Goal: Information Seeking & Learning: Learn about a topic

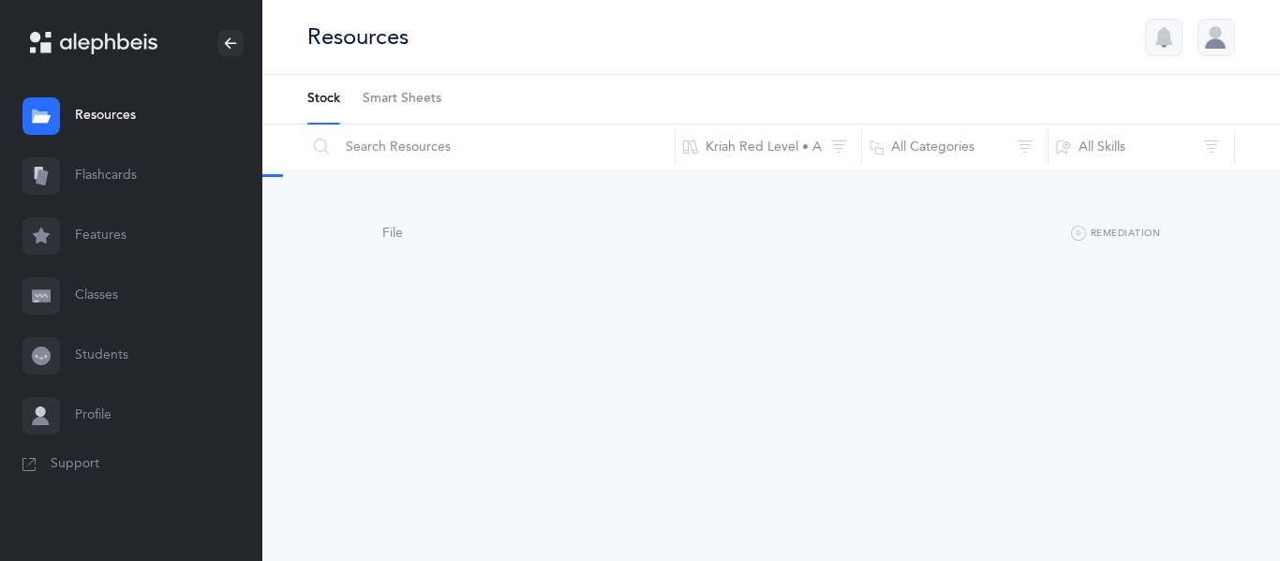
click at [112, 183] on link "Flashcards" at bounding box center [131, 176] width 262 height 60
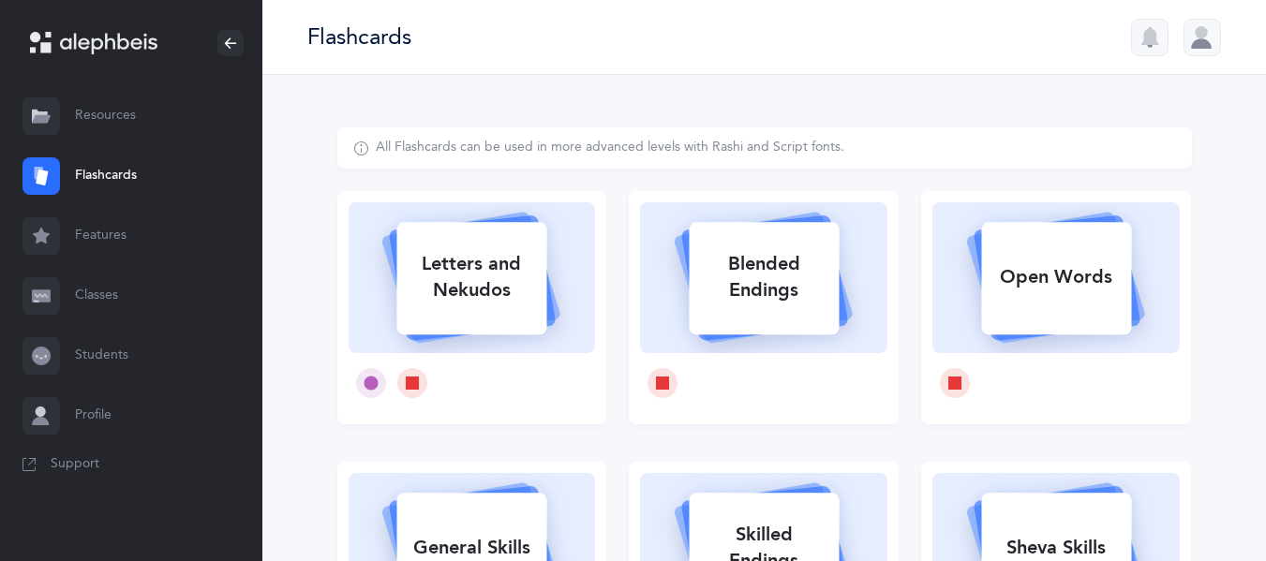
click at [528, 276] on div "Letters and Nekudos" at bounding box center [471, 277] width 150 height 75
select select
select select "single"
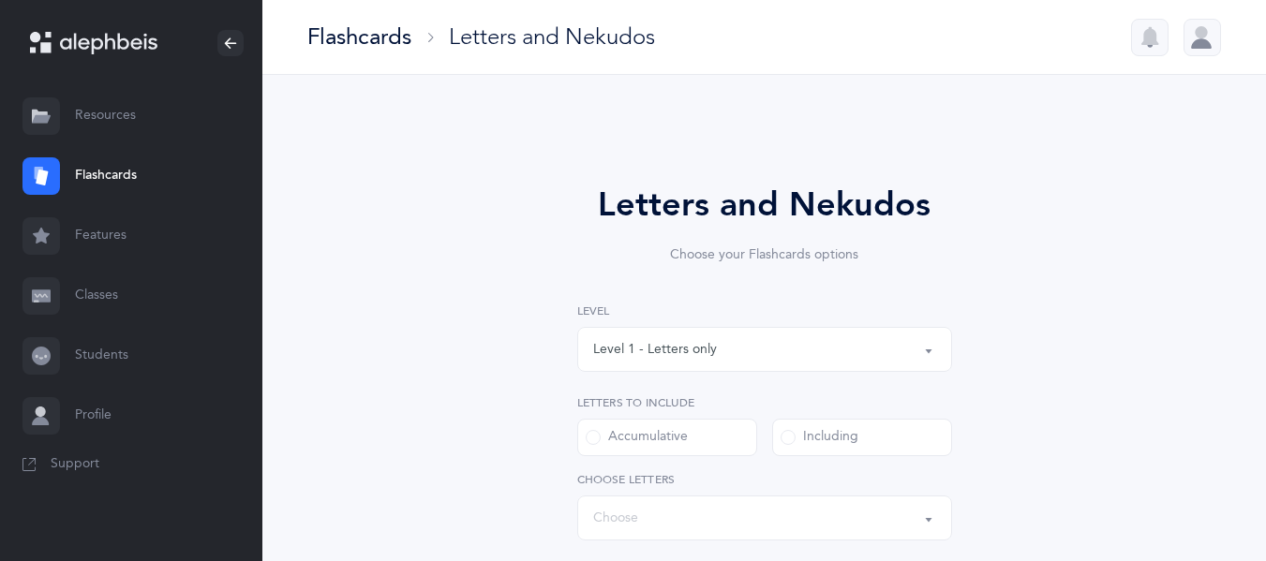
select select "27"
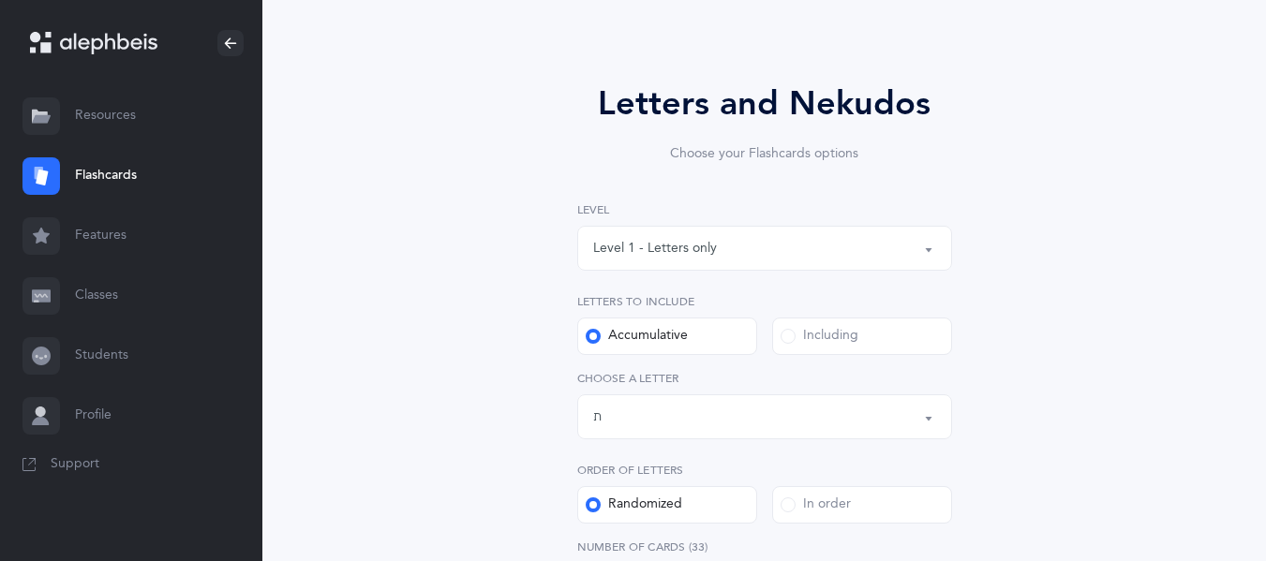
scroll to position [99, 0]
click at [843, 340] on div "Including" at bounding box center [820, 338] width 78 height 19
click at [0, 0] on input "Including" at bounding box center [0, 0] width 0 height 0
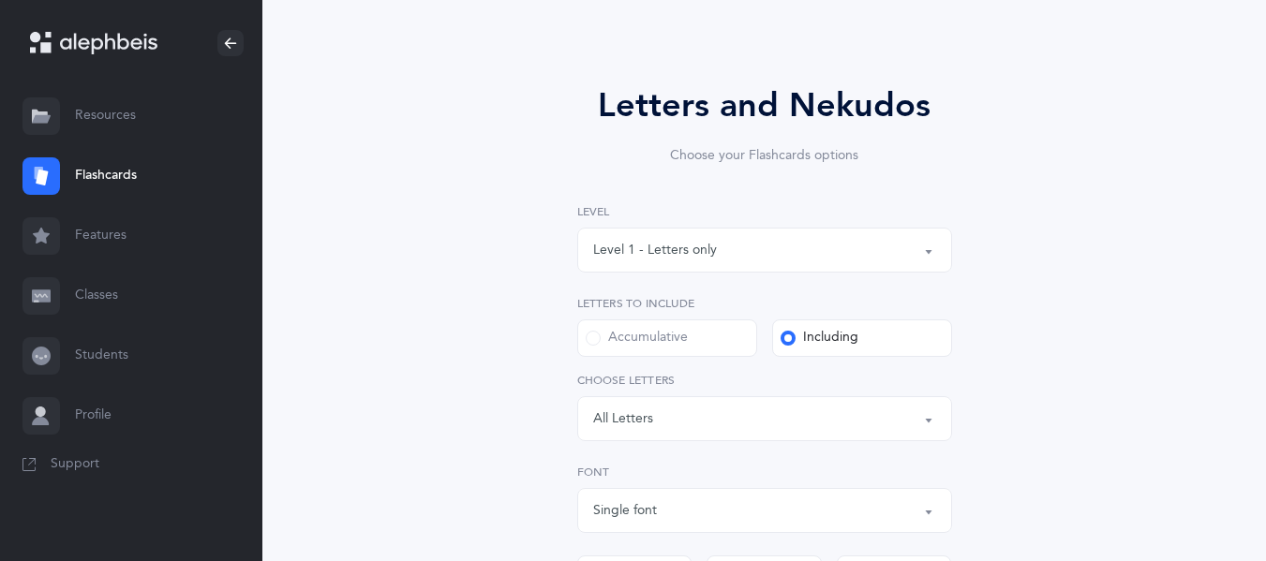
click at [691, 416] on div "Letters: All Letters" at bounding box center [764, 419] width 343 height 32
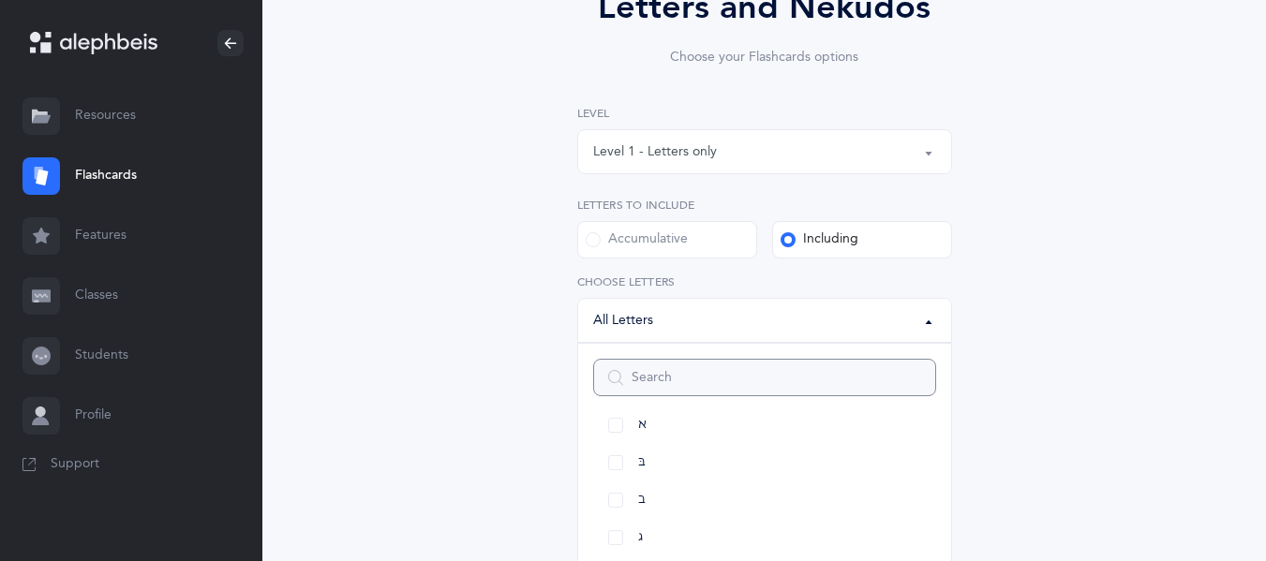
scroll to position [105, 0]
click at [660, 529] on link "ד" at bounding box center [764, 527] width 343 height 37
select select "4"
click at [650, 497] on link "ה" at bounding box center [764, 491] width 343 height 37
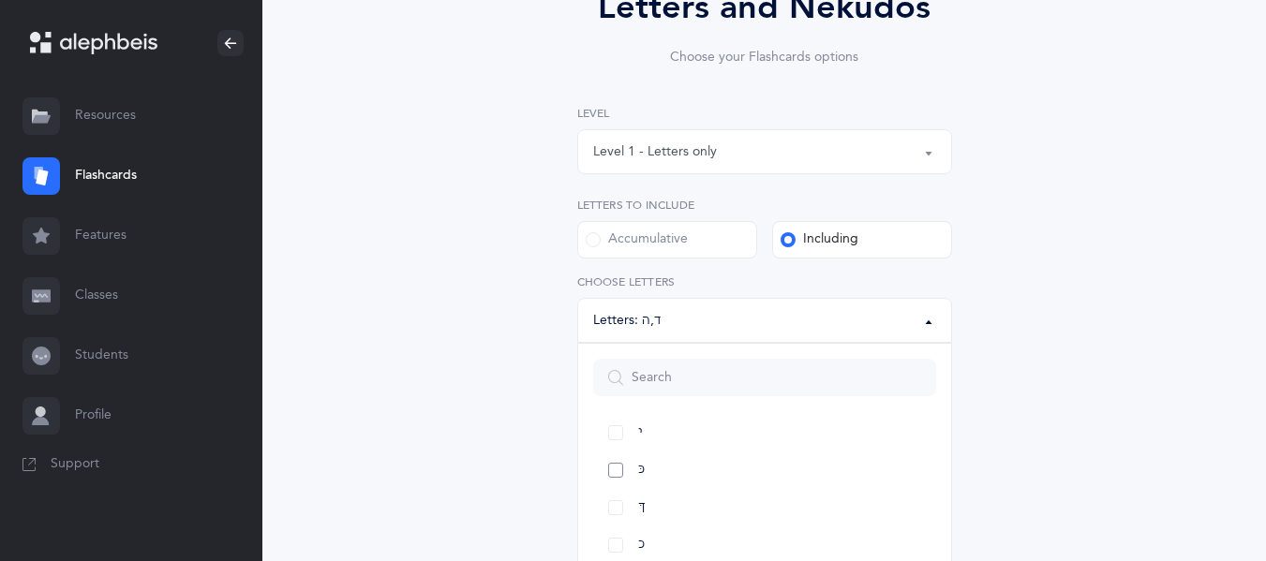
click at [636, 461] on link "כּ" at bounding box center [764, 470] width 343 height 37
click at [652, 516] on link "ךּ" at bounding box center [764, 507] width 343 height 37
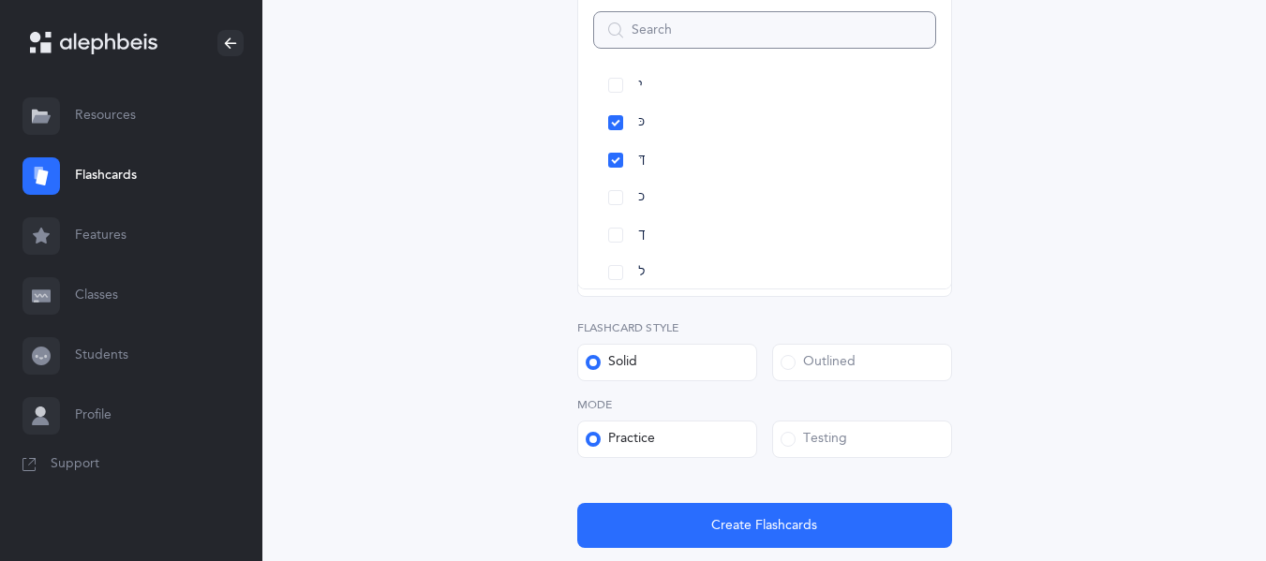
scroll to position [682, 0]
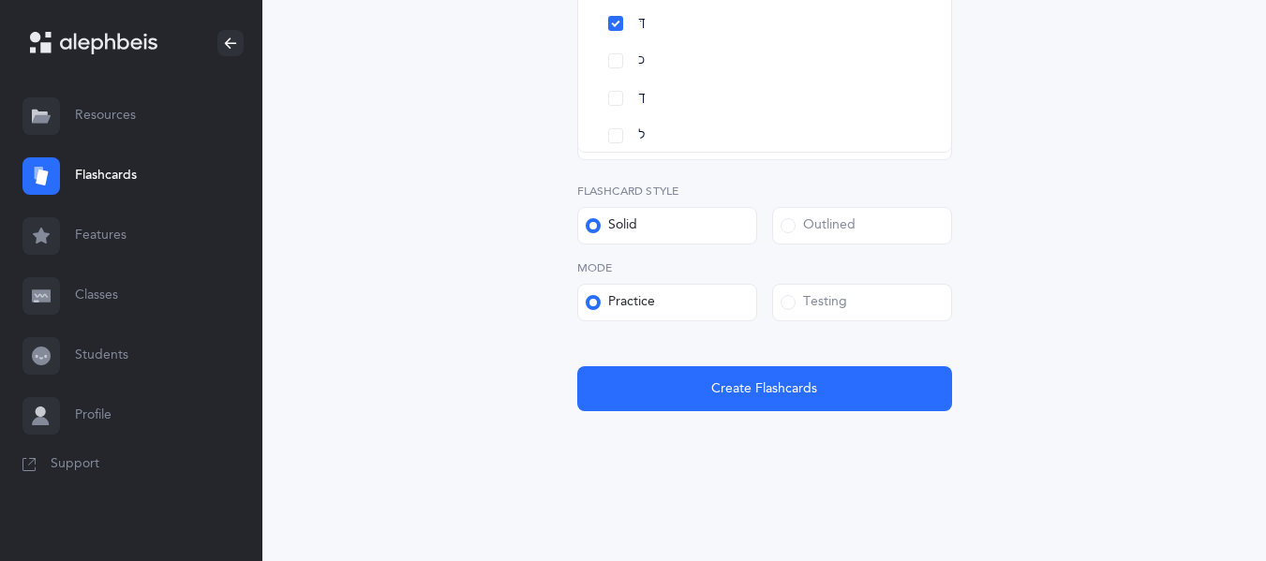
click at [828, 306] on div "Testing" at bounding box center [814, 302] width 67 height 19
click at [0, 0] on input "Testing" at bounding box center [0, 0] width 0 height 0
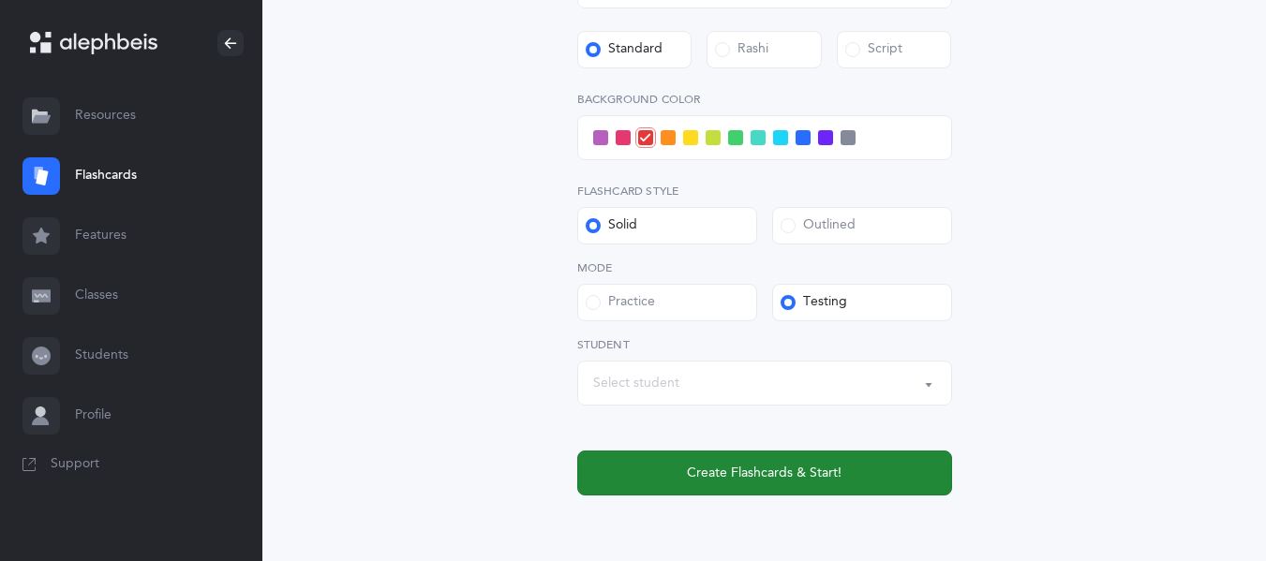
click at [794, 467] on span "Create Flashcards & Start!" at bounding box center [764, 474] width 155 height 20
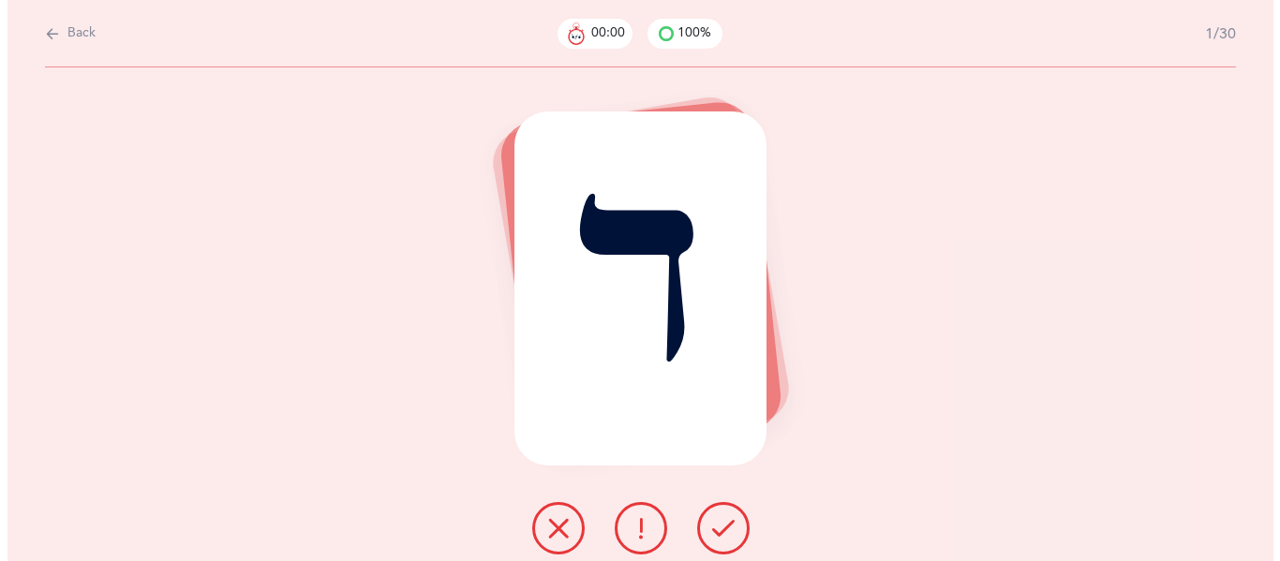
scroll to position [0, 0]
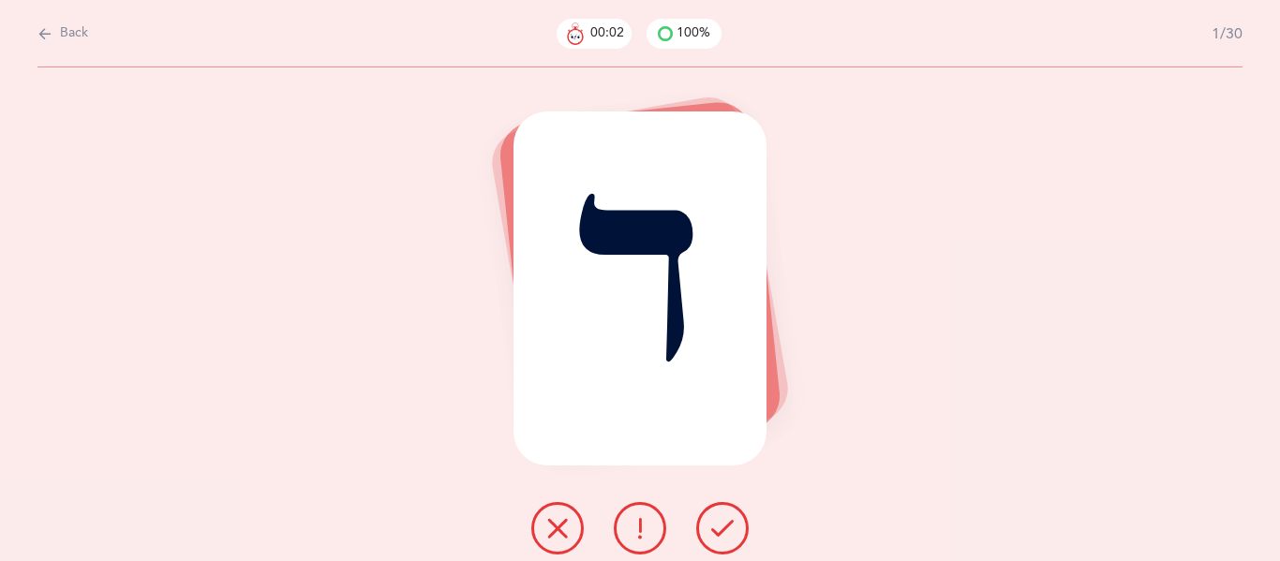
click at [714, 530] on icon at bounding box center [722, 528] width 22 height 22
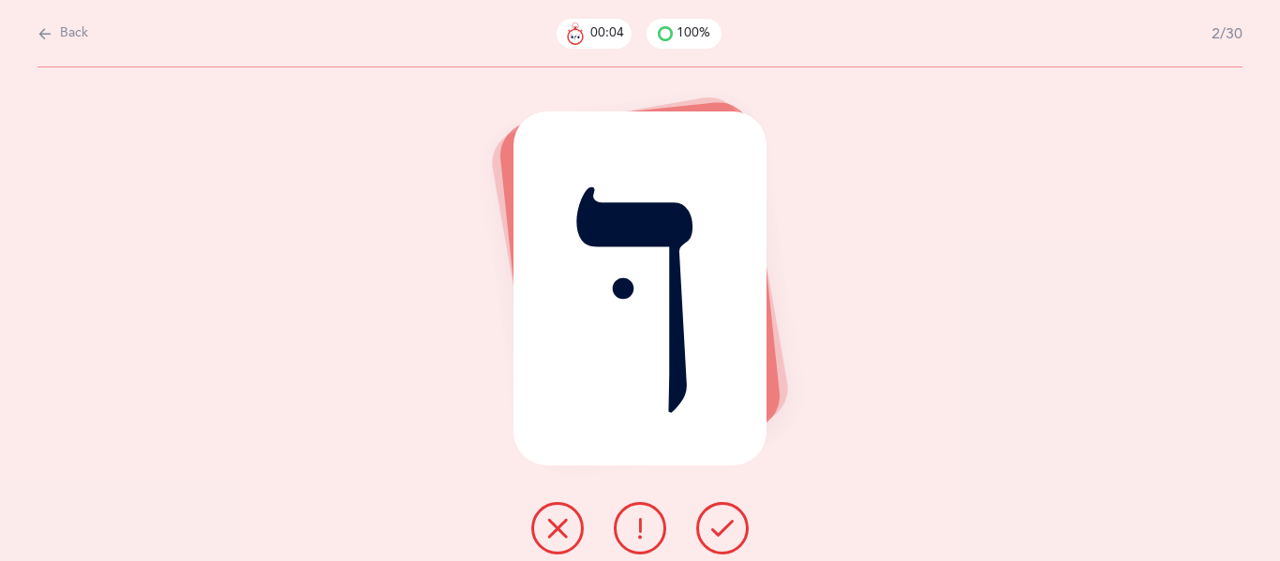
click at [714, 530] on icon at bounding box center [722, 528] width 22 height 22
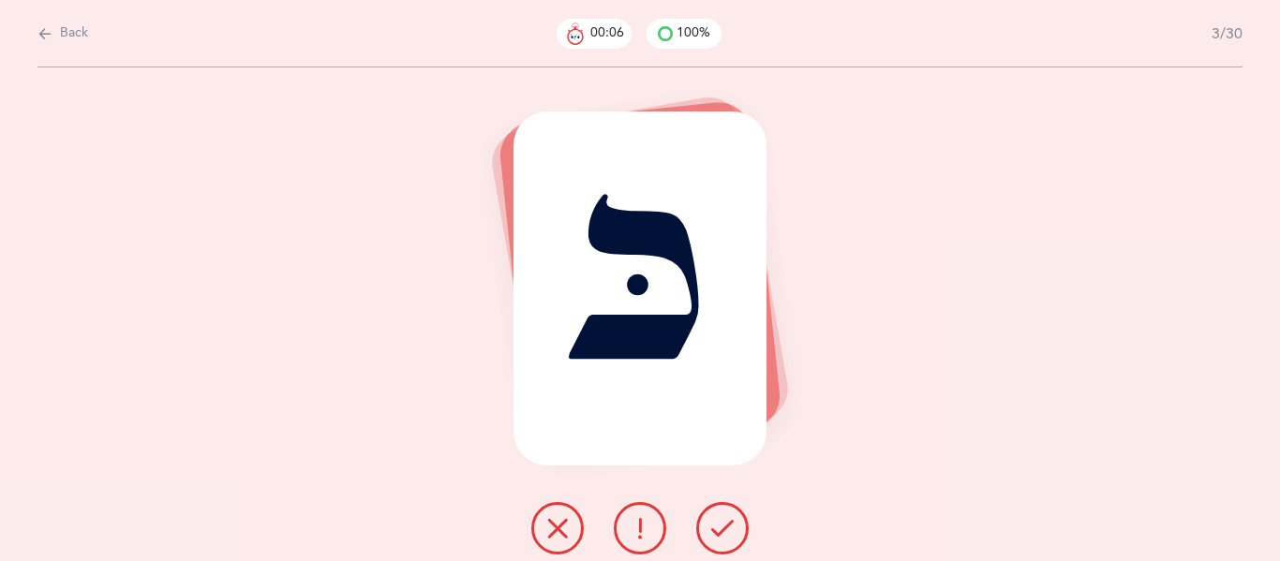
click at [714, 530] on icon at bounding box center [722, 528] width 22 height 22
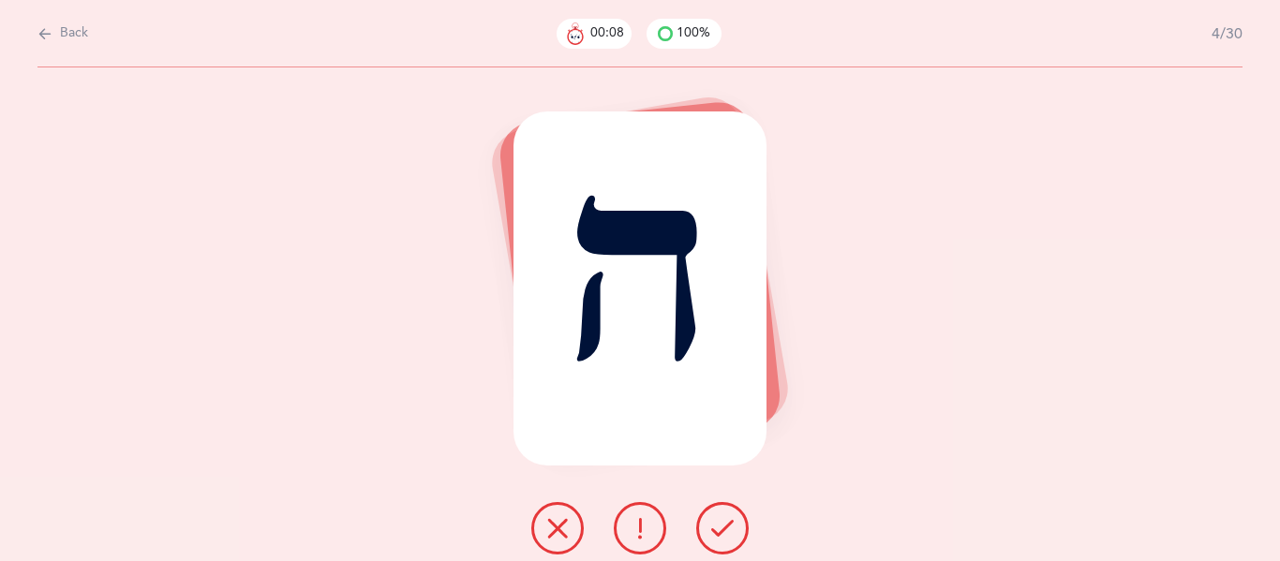
click at [714, 530] on icon at bounding box center [722, 528] width 22 height 22
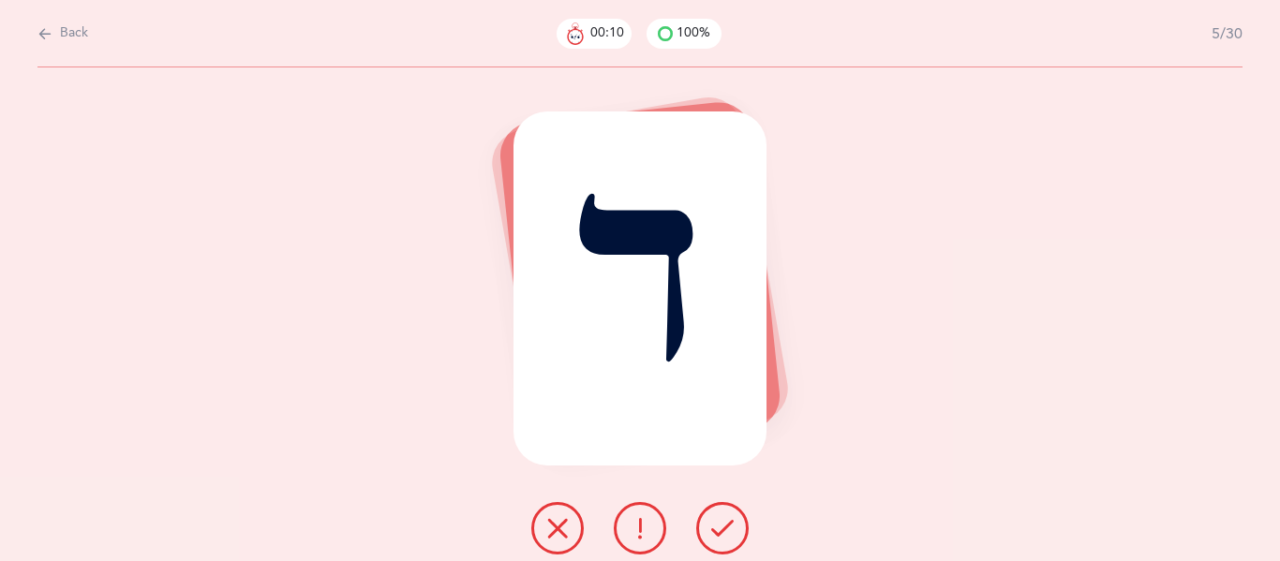
click at [714, 530] on icon at bounding box center [722, 528] width 22 height 22
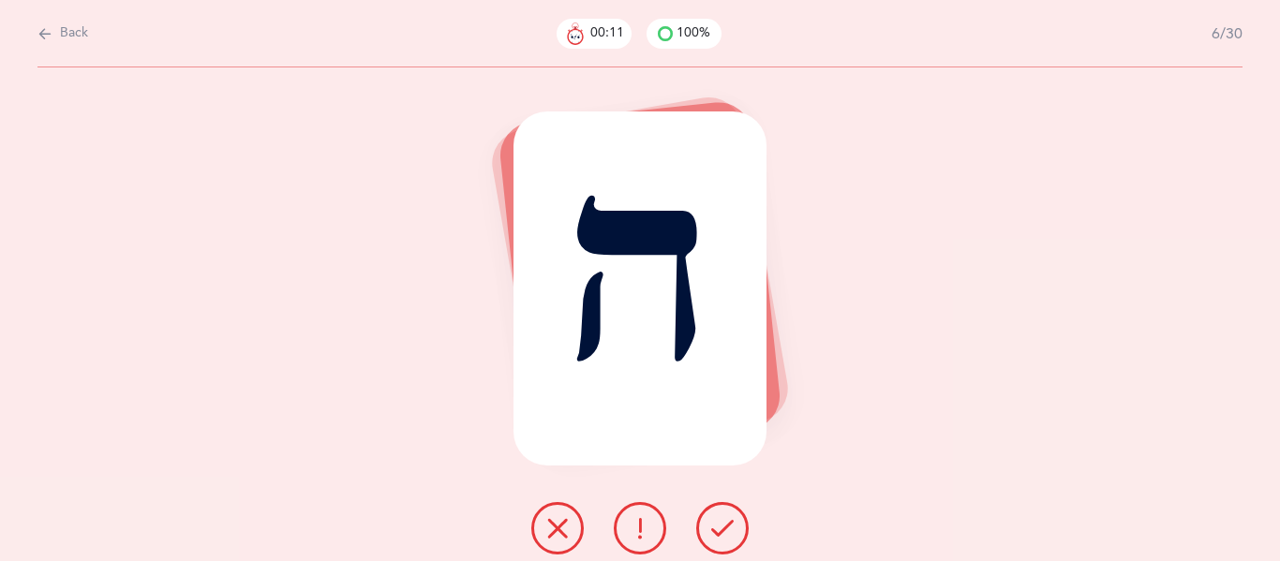
click at [714, 530] on icon at bounding box center [722, 528] width 22 height 22
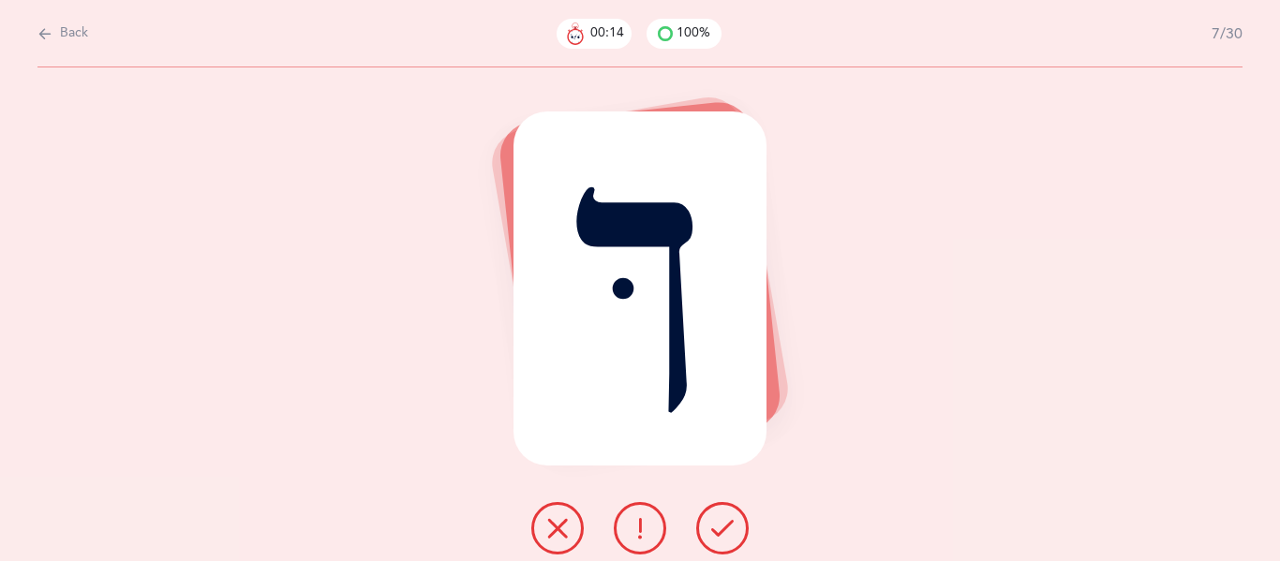
click at [714, 530] on icon at bounding box center [722, 528] width 22 height 22
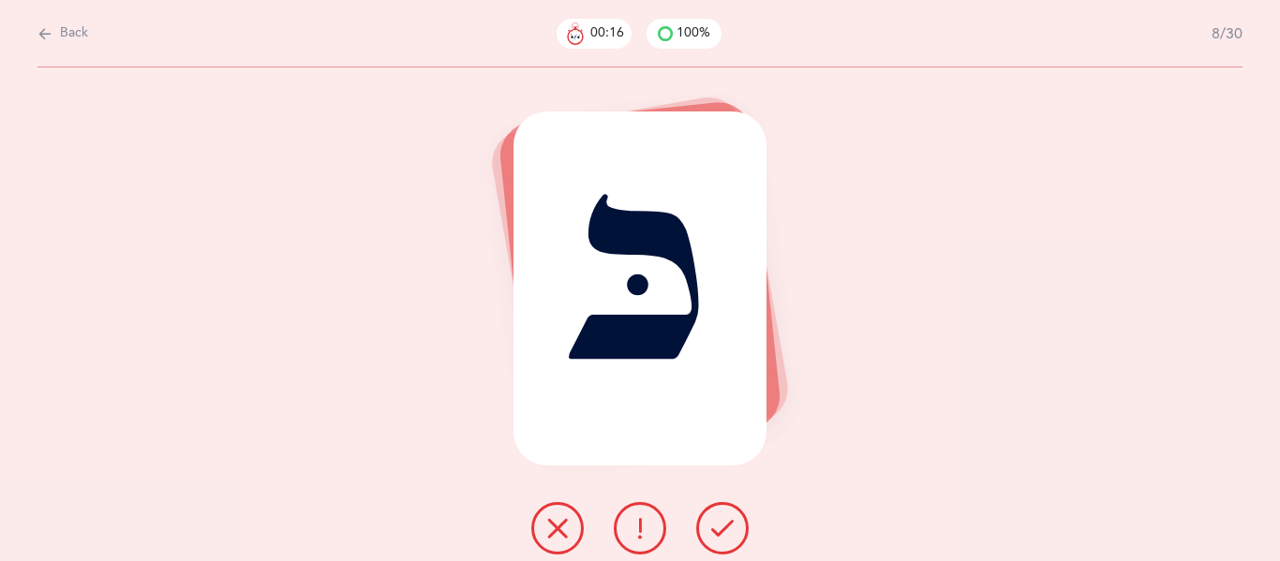
click at [714, 530] on icon at bounding box center [722, 528] width 22 height 22
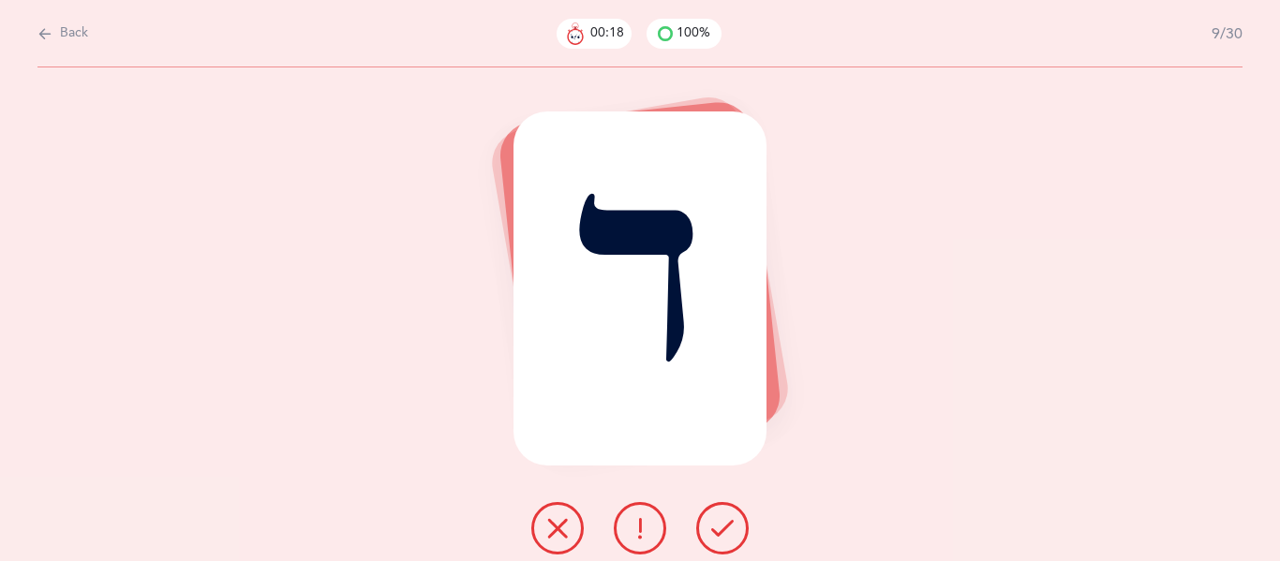
click at [714, 530] on icon at bounding box center [722, 528] width 22 height 22
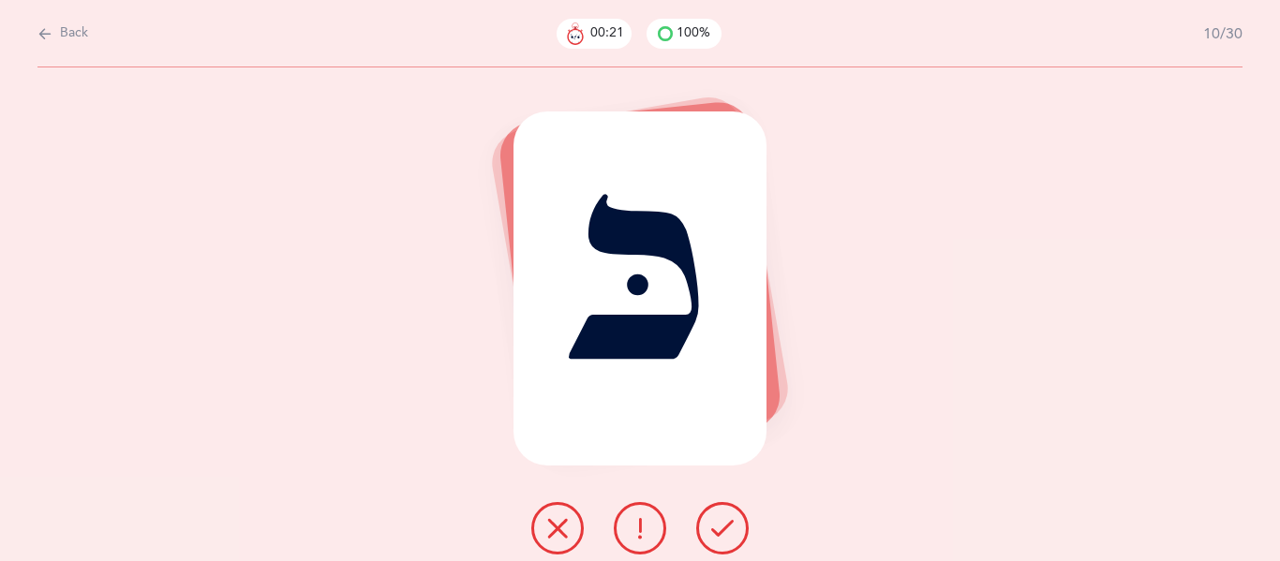
click at [714, 530] on icon at bounding box center [722, 528] width 22 height 22
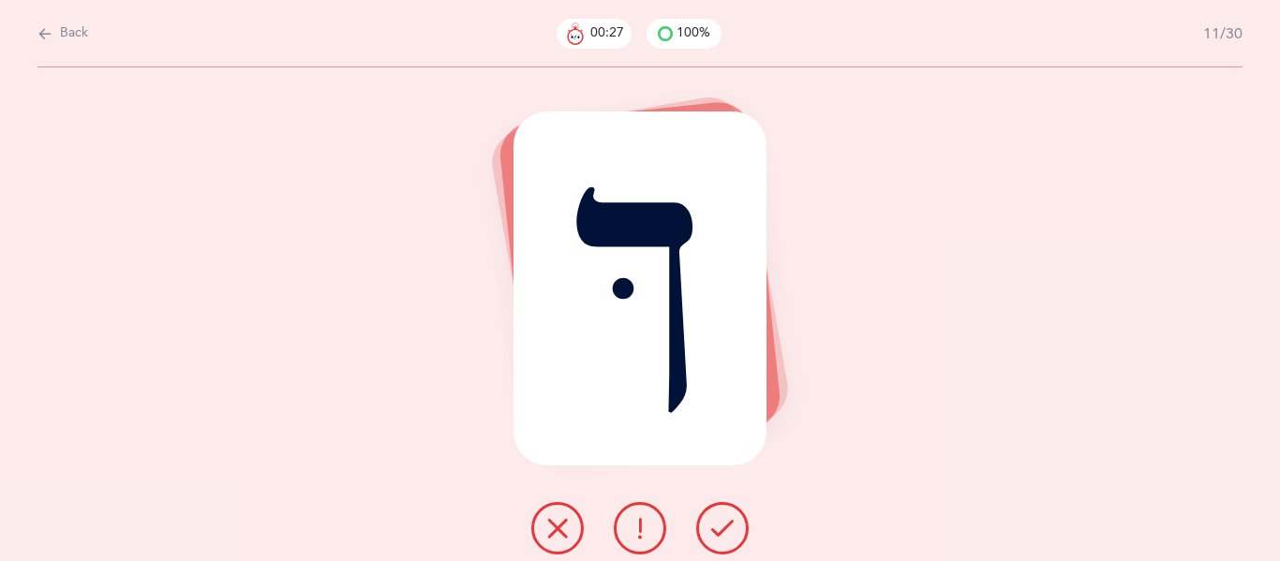
click at [718, 530] on icon at bounding box center [722, 528] width 22 height 22
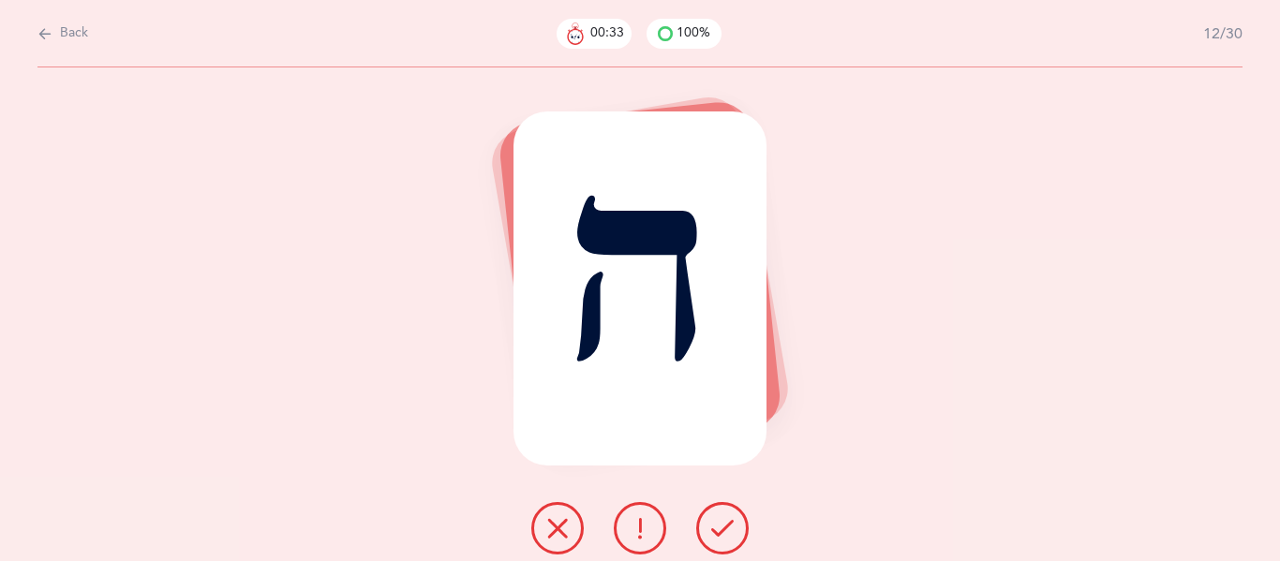
click at [718, 530] on icon at bounding box center [722, 528] width 22 height 22
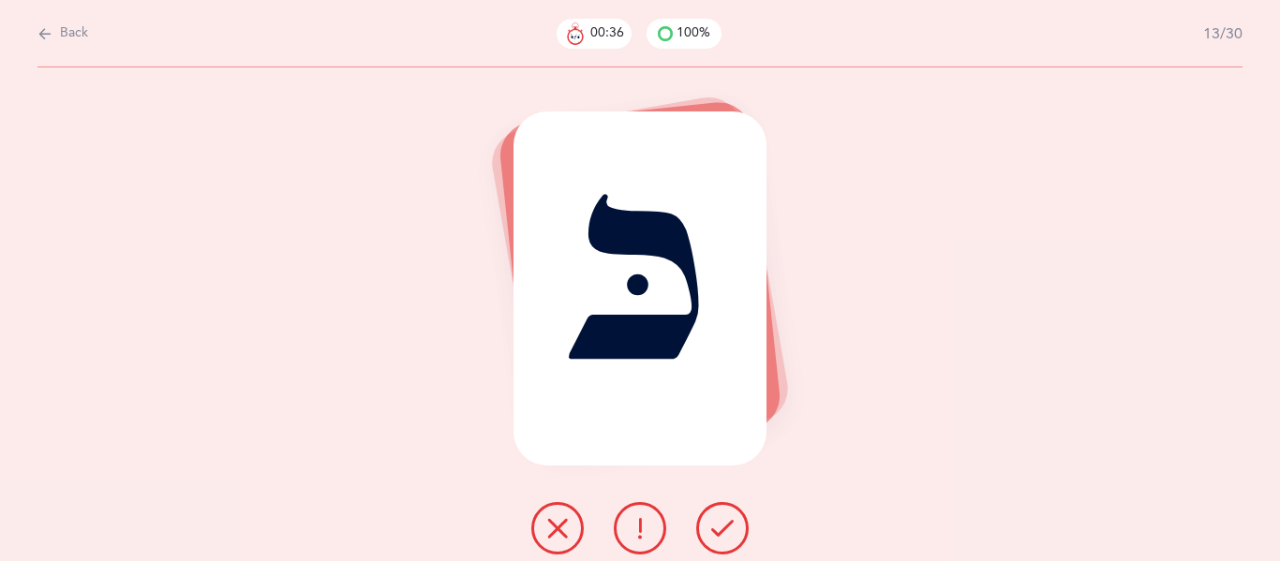
click at [718, 530] on icon at bounding box center [722, 528] width 22 height 22
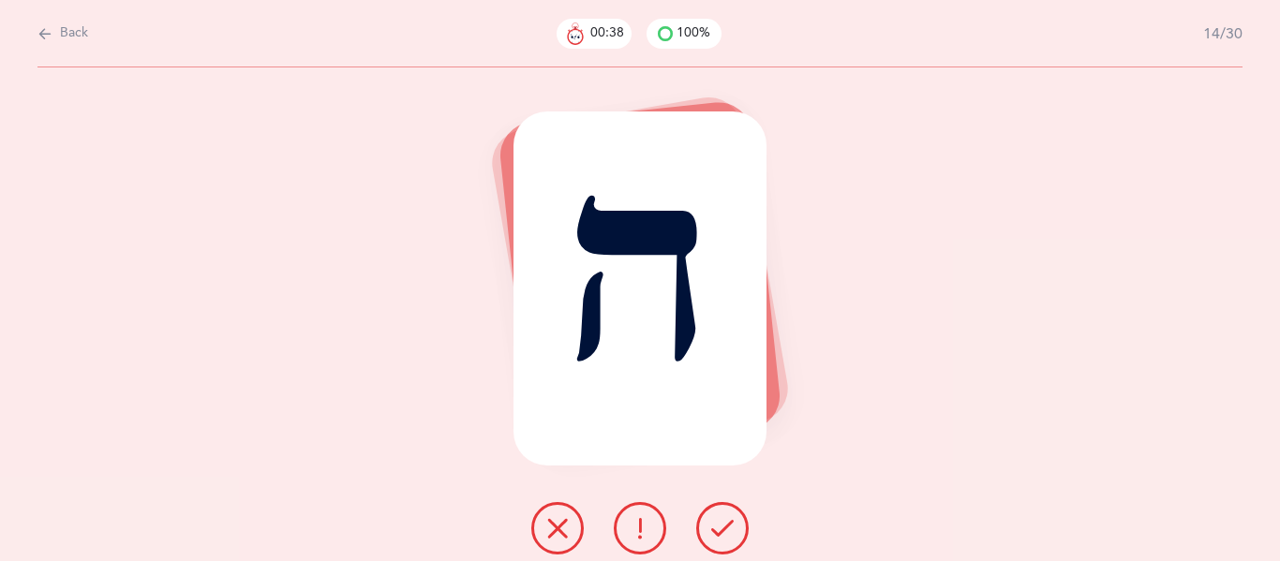
click at [718, 530] on icon at bounding box center [722, 528] width 22 height 22
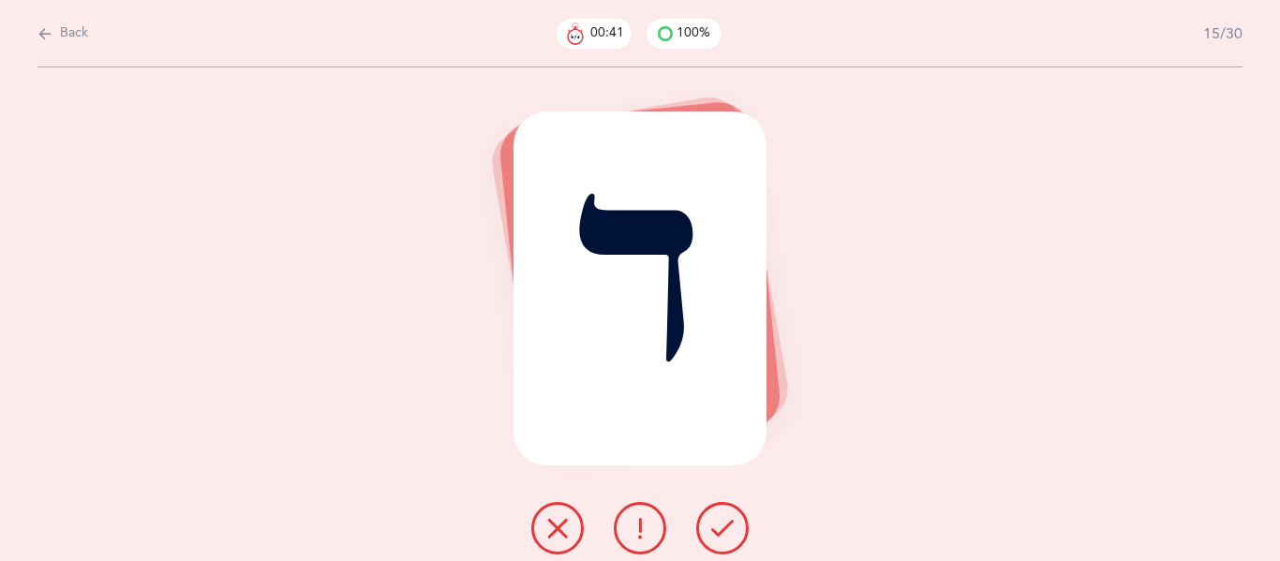
click at [718, 530] on icon at bounding box center [722, 528] width 22 height 22
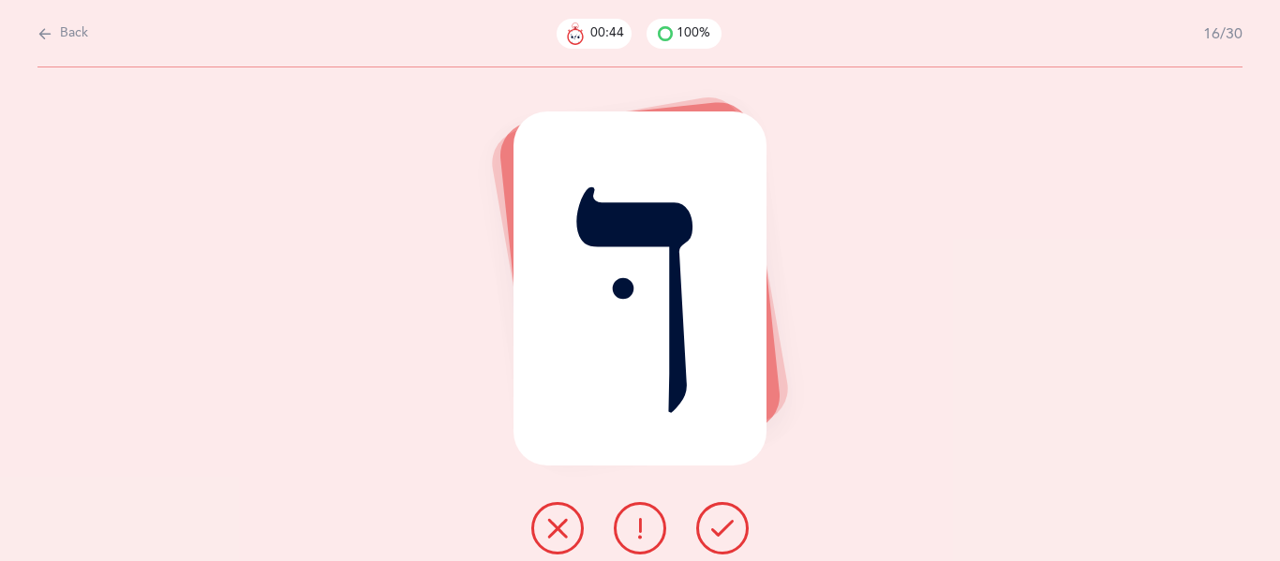
click at [718, 530] on icon at bounding box center [722, 528] width 22 height 22
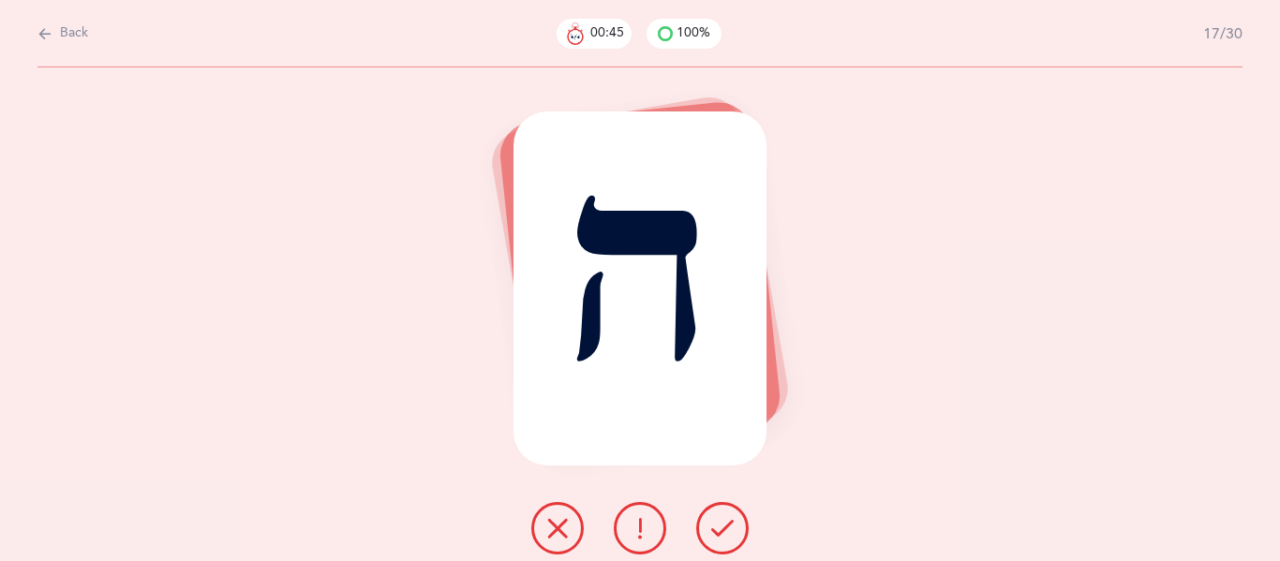
click at [718, 530] on icon at bounding box center [722, 528] width 22 height 22
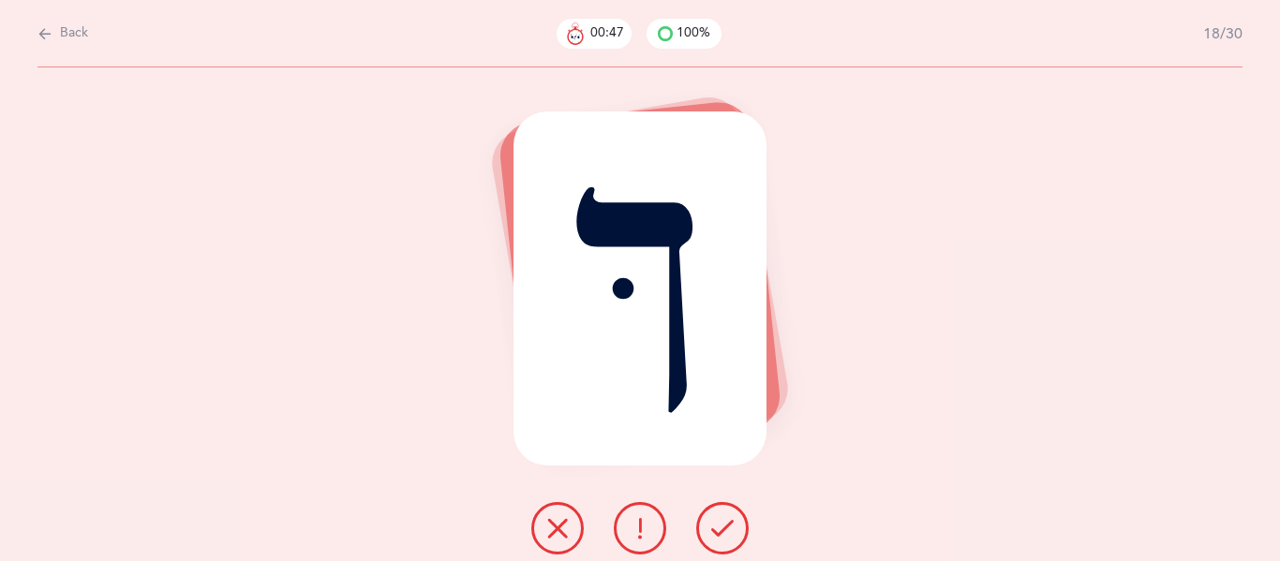
click at [718, 530] on icon at bounding box center [722, 528] width 22 height 22
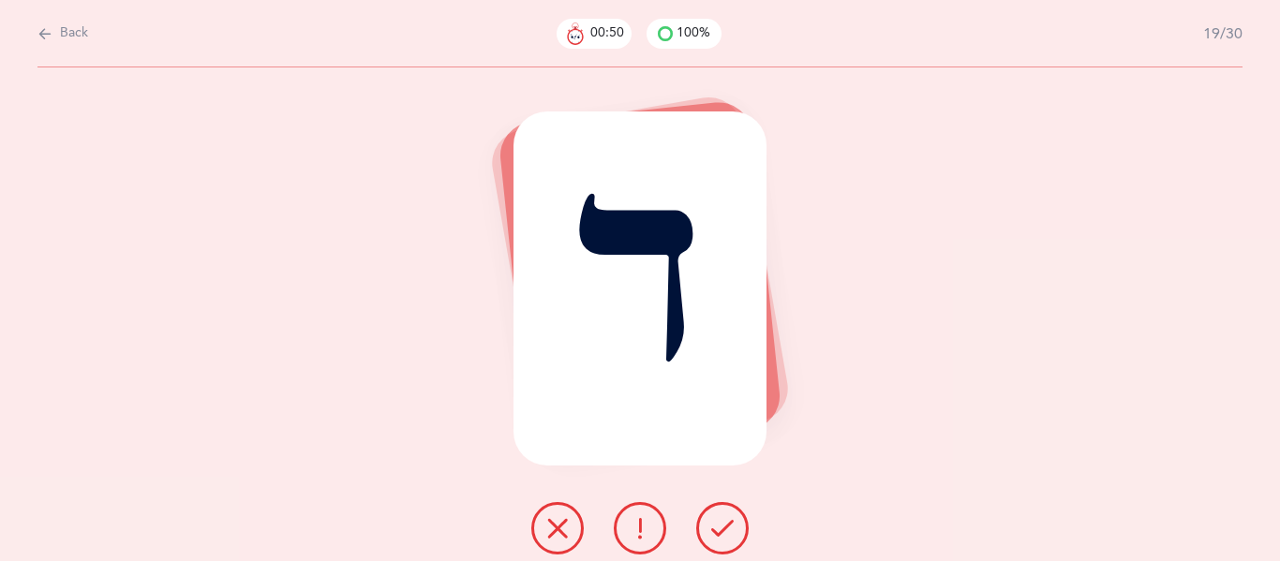
click at [718, 530] on icon at bounding box center [722, 528] width 22 height 22
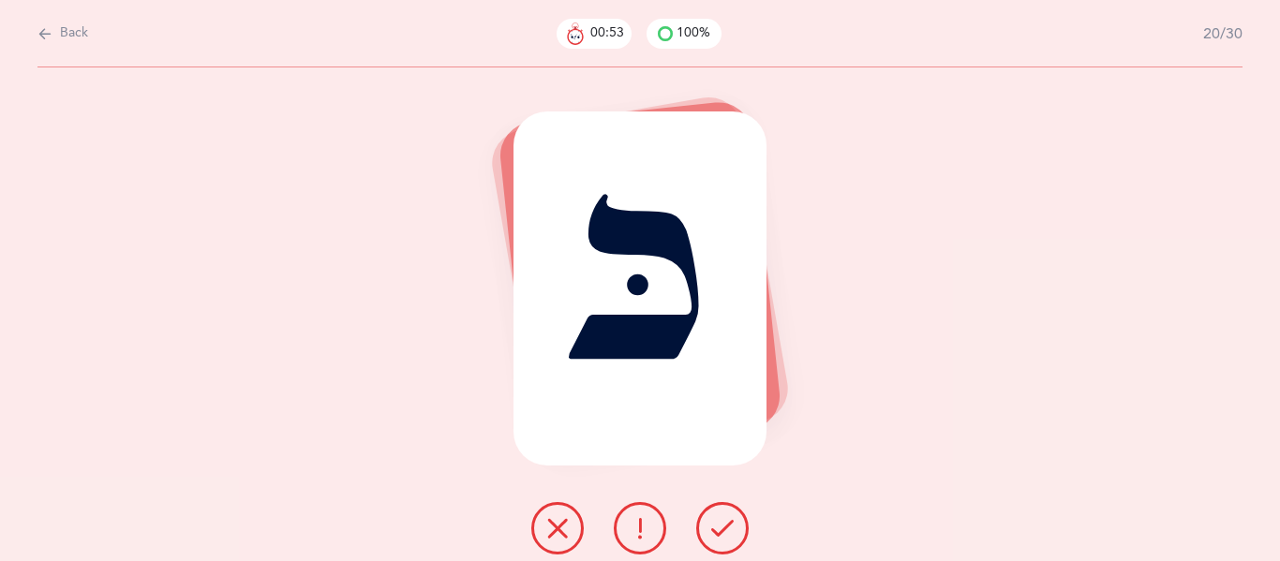
click at [718, 530] on icon at bounding box center [722, 528] width 22 height 22
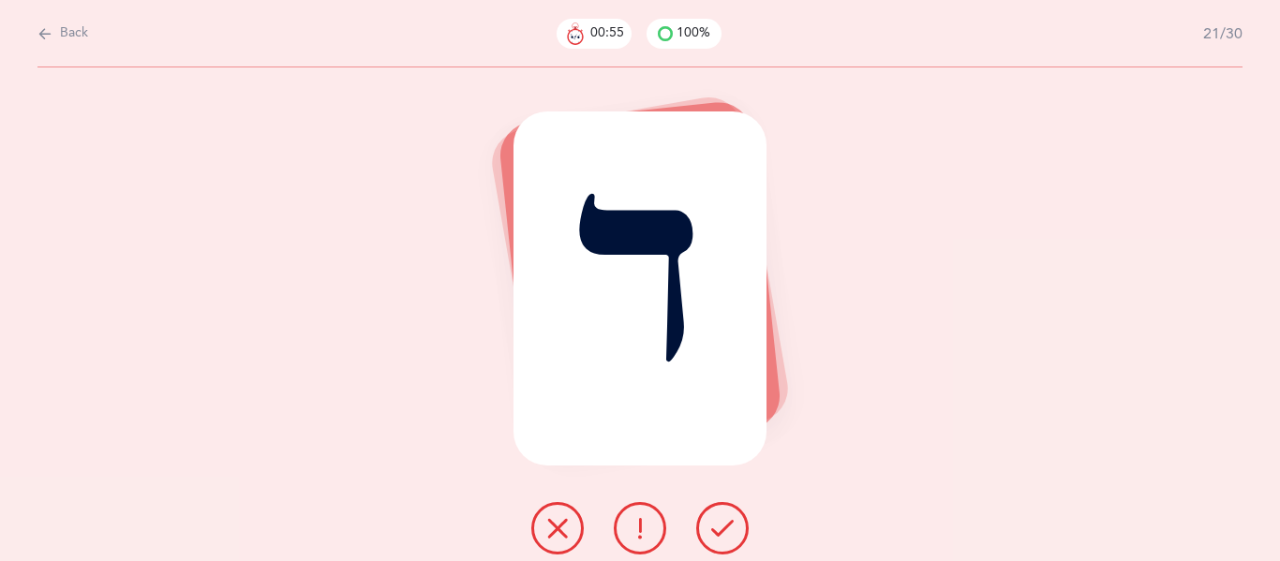
click at [718, 530] on icon at bounding box center [722, 528] width 22 height 22
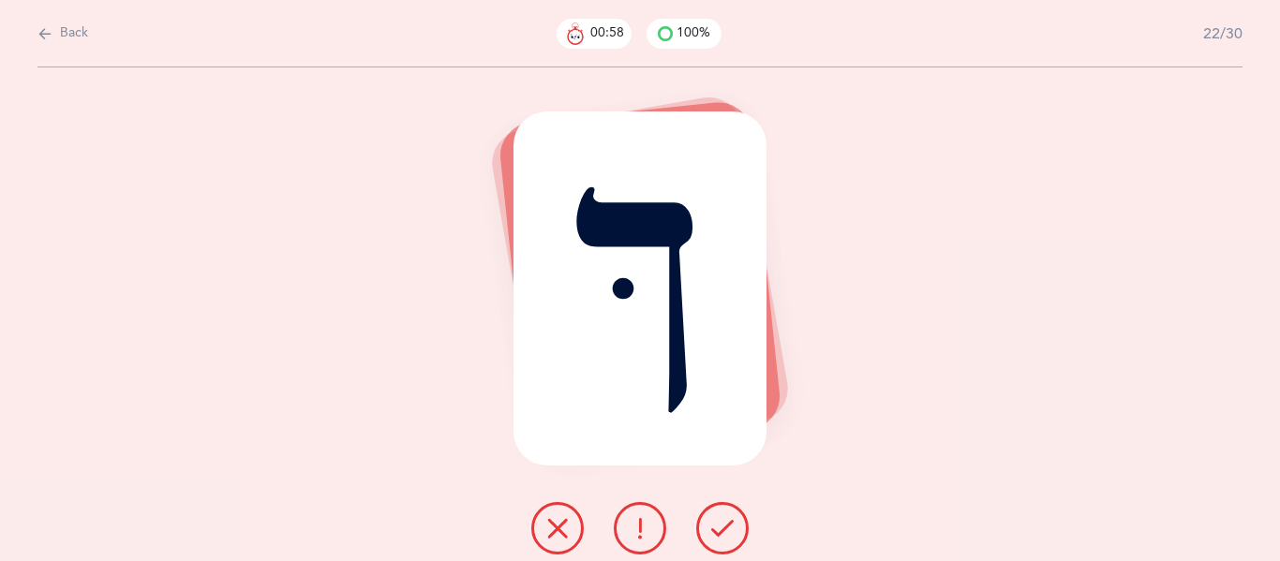
click at [718, 530] on icon at bounding box center [722, 528] width 22 height 22
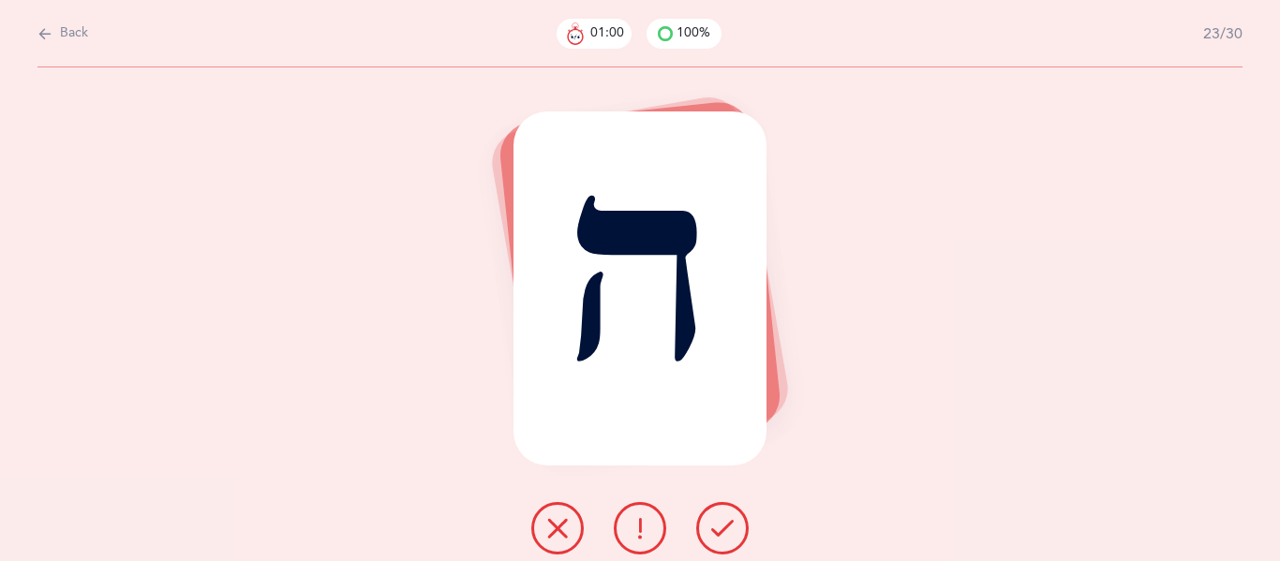
click at [718, 530] on icon at bounding box center [722, 528] width 22 height 22
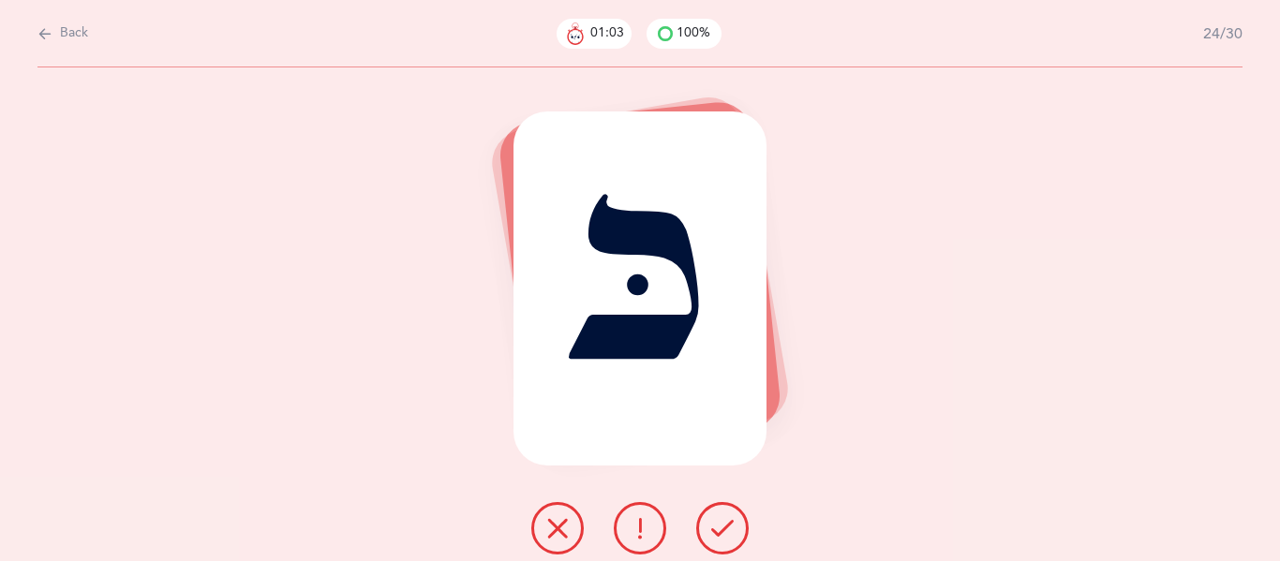
click at [718, 530] on icon at bounding box center [722, 528] width 22 height 22
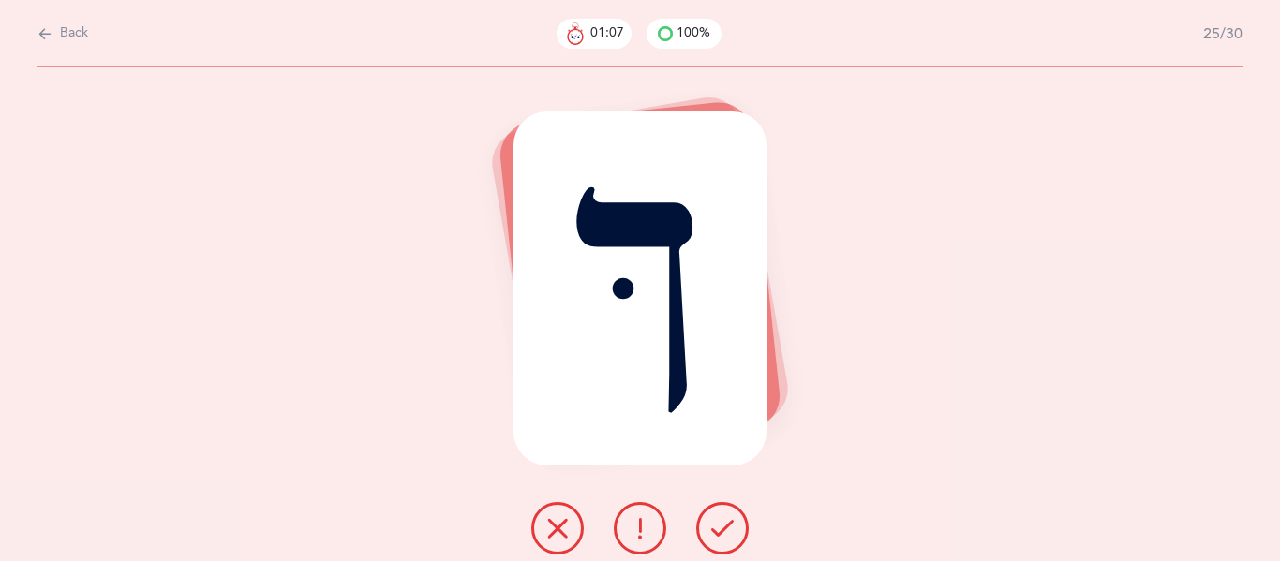
click at [718, 530] on icon at bounding box center [722, 528] width 22 height 22
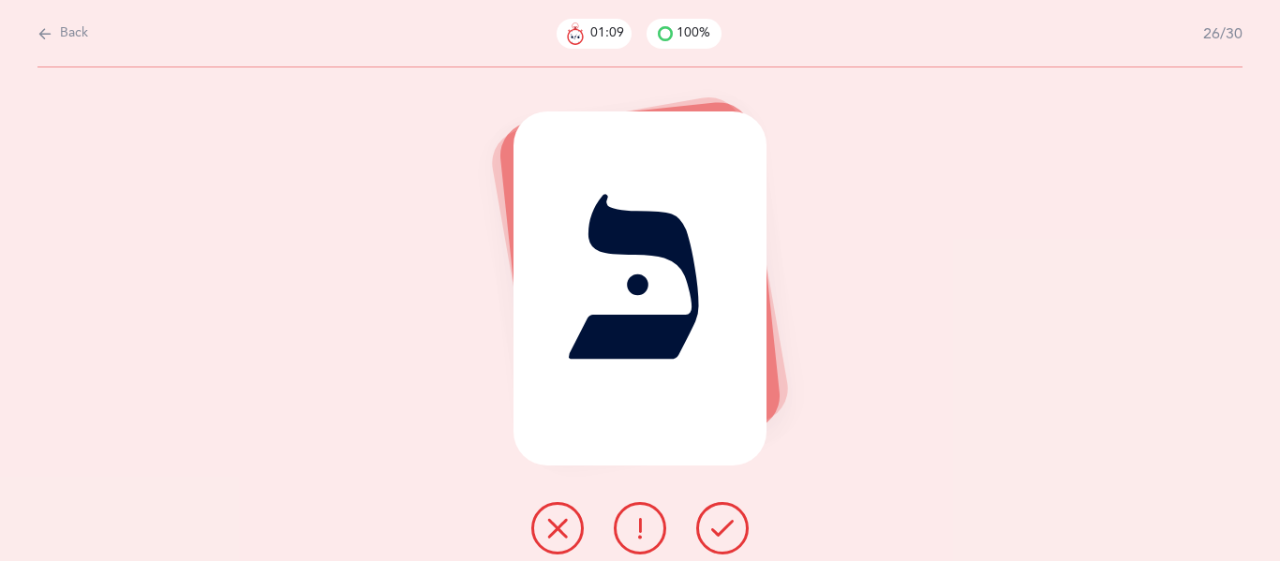
click at [718, 530] on icon at bounding box center [722, 528] width 22 height 22
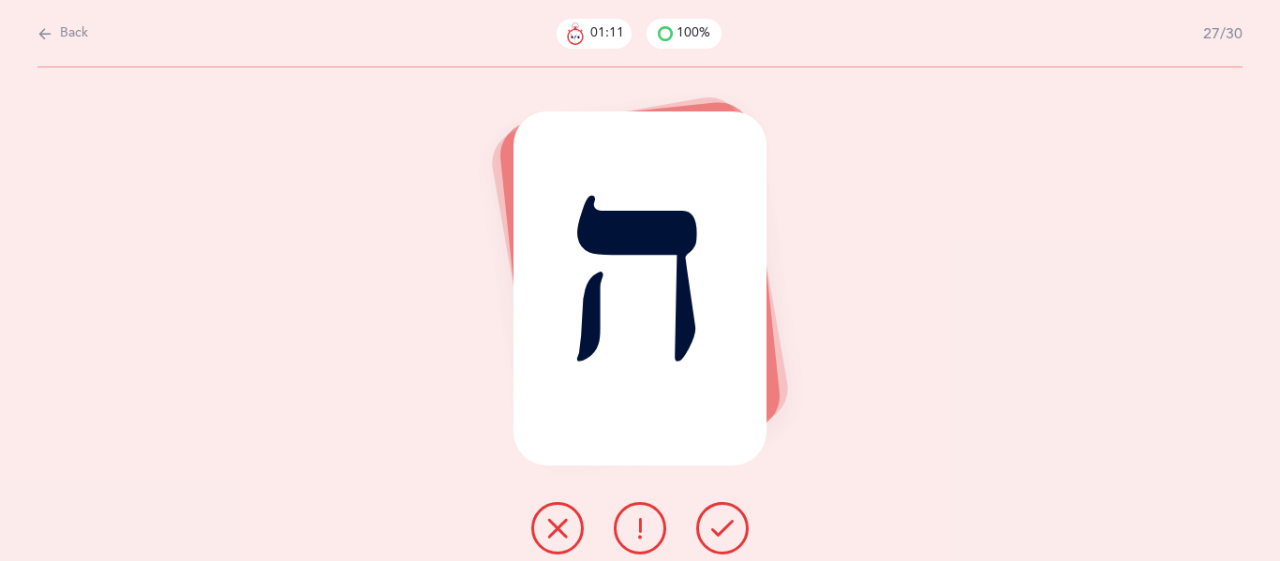
click at [718, 530] on icon at bounding box center [722, 528] width 22 height 22
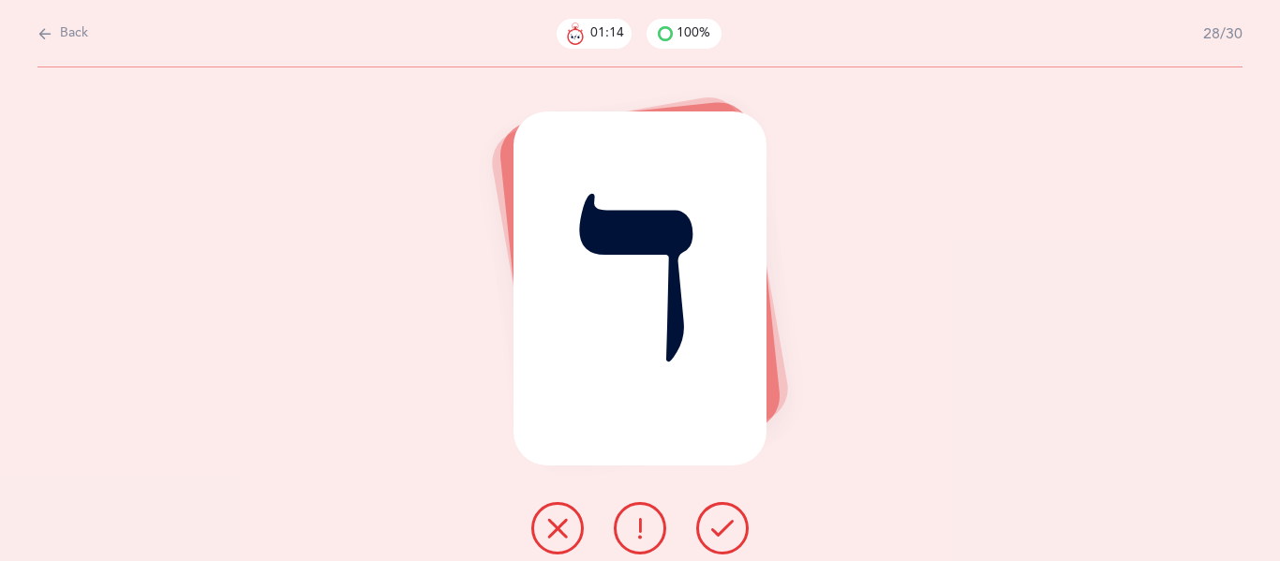
click at [718, 530] on icon at bounding box center [722, 528] width 22 height 22
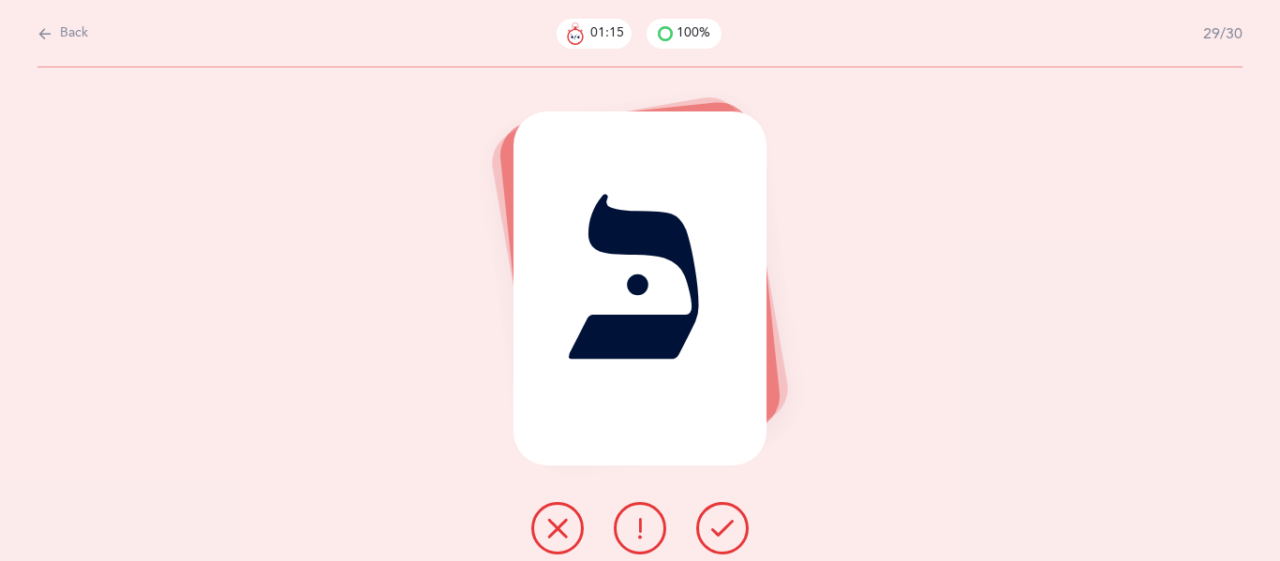
click at [718, 530] on icon at bounding box center [722, 528] width 22 height 22
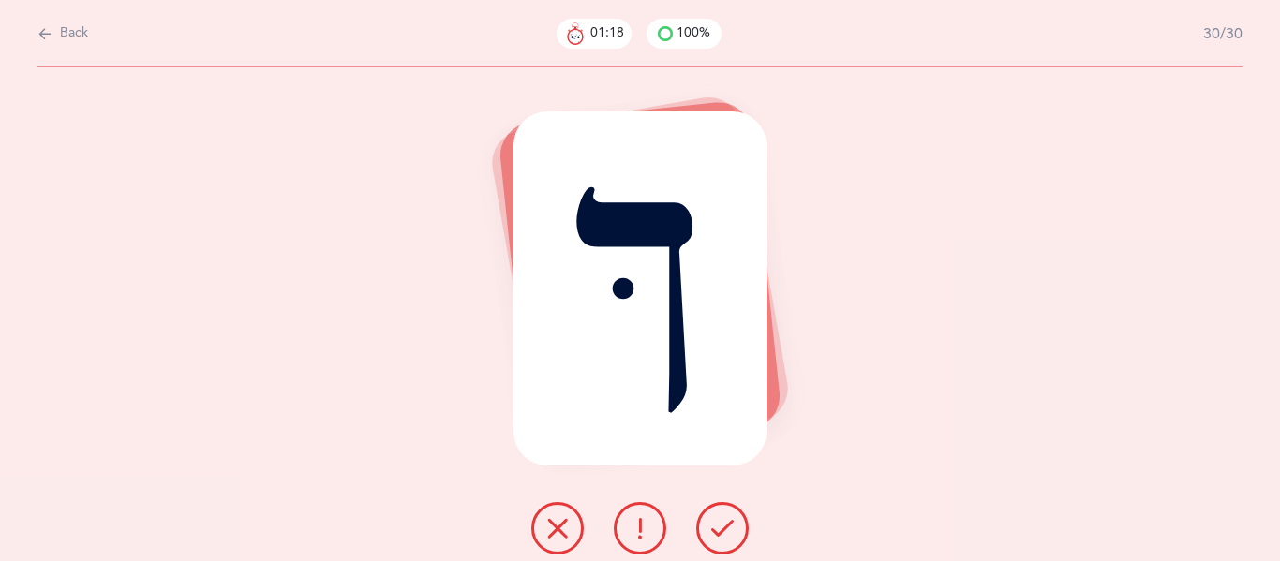
click at [718, 530] on icon at bounding box center [722, 528] width 22 height 22
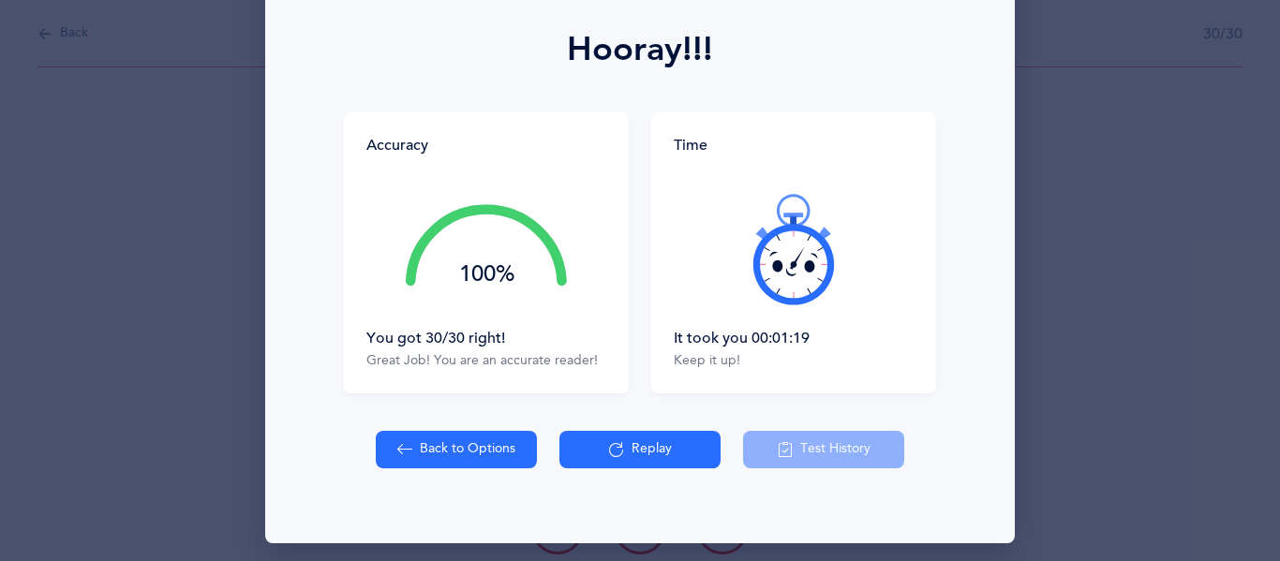
scroll to position [256, 0]
